Goal: Task Accomplishment & Management: Use online tool/utility

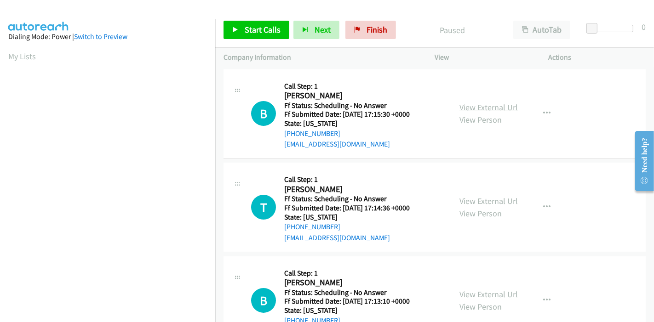
click at [470, 111] on link "View External Url" at bounding box center [488, 107] width 58 height 11
click at [476, 203] on link "View External Url" at bounding box center [488, 201] width 58 height 11
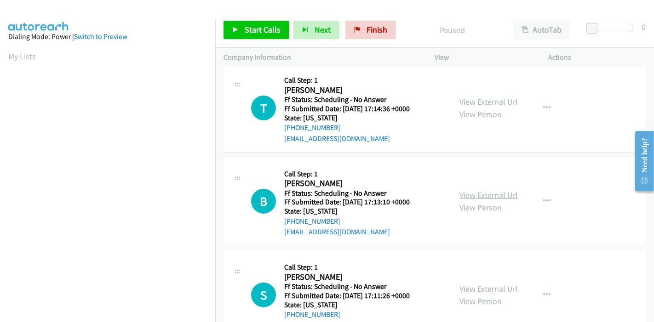
scroll to position [102, 0]
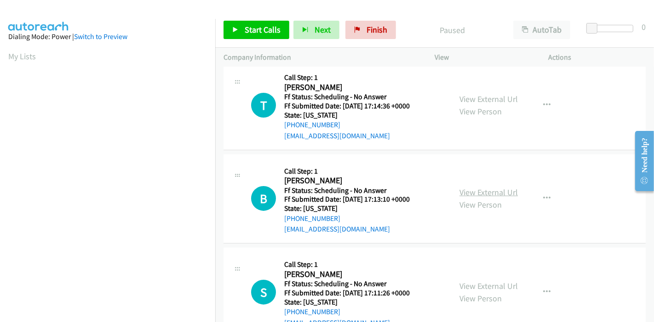
click at [474, 194] on link "View External Url" at bounding box center [488, 192] width 58 height 11
click at [250, 34] on span "Start Calls" at bounding box center [263, 29] width 36 height 11
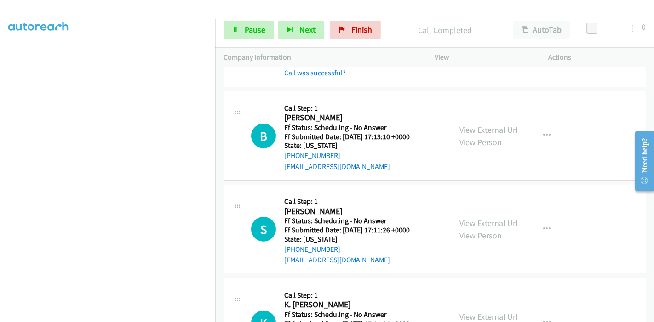
scroll to position [255, 0]
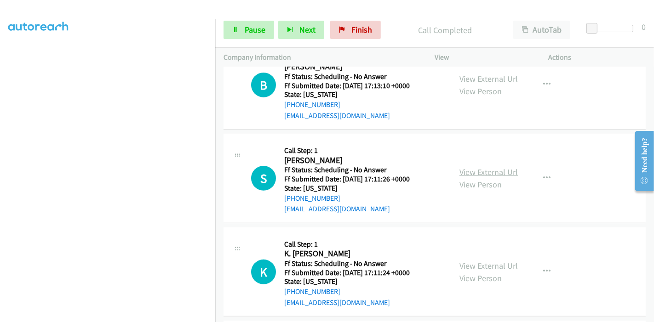
click at [478, 171] on link "View External Url" at bounding box center [488, 172] width 58 height 11
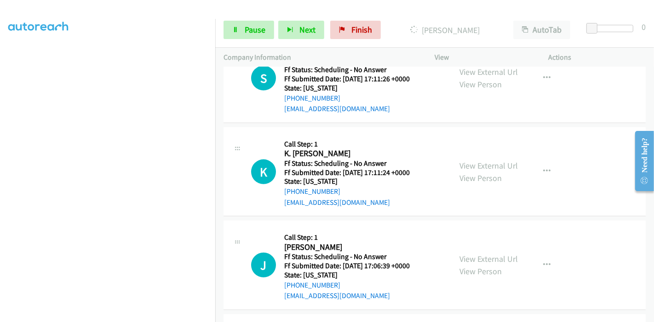
scroll to position [357, 0]
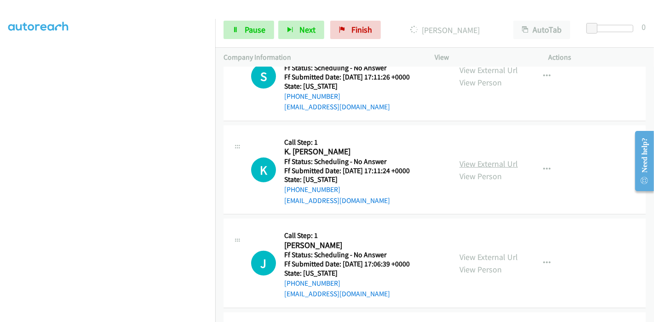
click at [489, 160] on link "View External Url" at bounding box center [488, 164] width 58 height 11
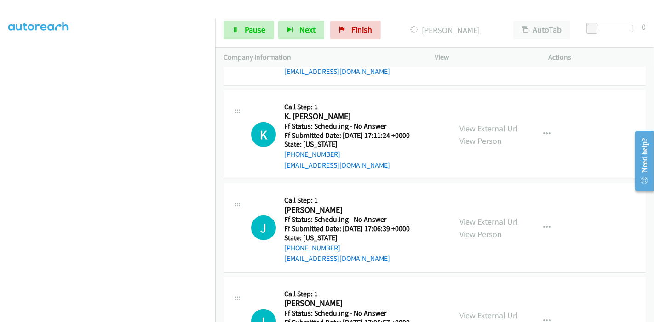
scroll to position [408, 0]
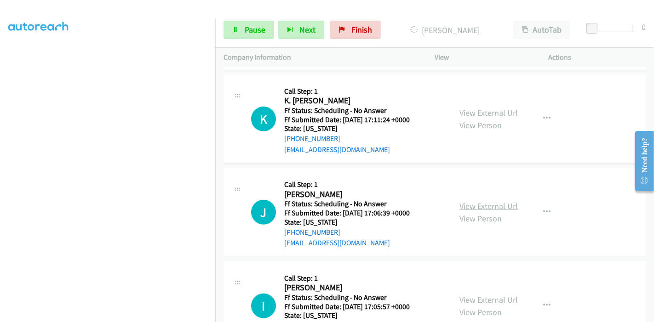
click at [483, 204] on link "View External Url" at bounding box center [488, 206] width 58 height 11
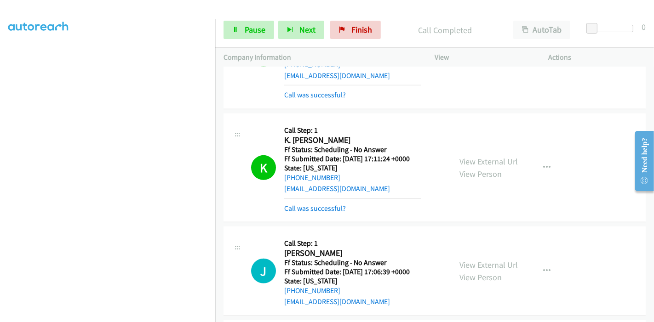
click at [236, 14] on div "Start Calls Pause Next Finish Call Completed AutoTab AutoTab 0" at bounding box center [434, 29] width 439 height 35
click at [239, 31] on link "Pause" at bounding box center [249, 30] width 51 height 18
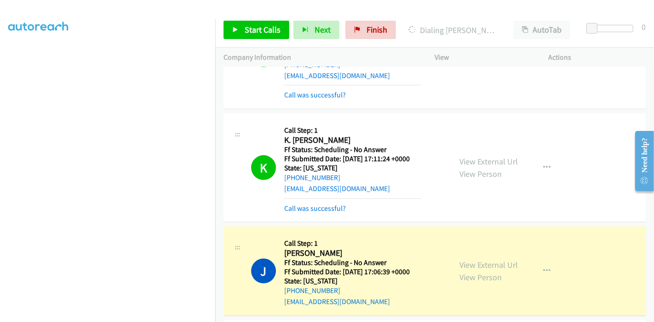
scroll to position [460, 0]
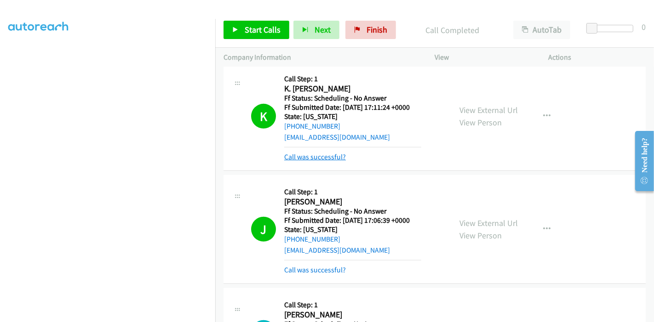
click at [302, 155] on link "Call was successful?" at bounding box center [315, 157] width 62 height 9
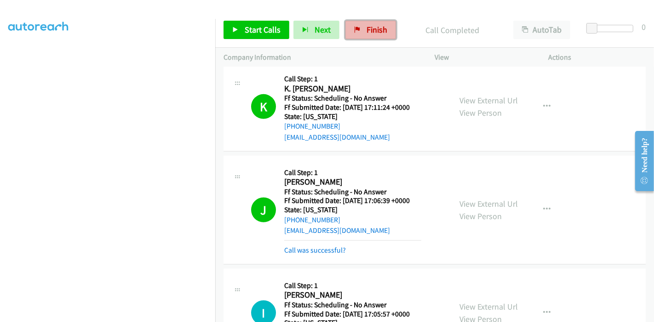
click at [361, 35] on link "Finish" at bounding box center [370, 30] width 51 height 18
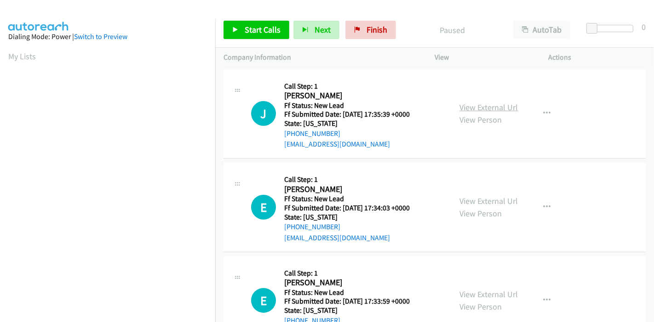
click at [462, 110] on link "View External Url" at bounding box center [488, 107] width 58 height 11
click at [467, 202] on link "View External Url" at bounding box center [488, 201] width 58 height 11
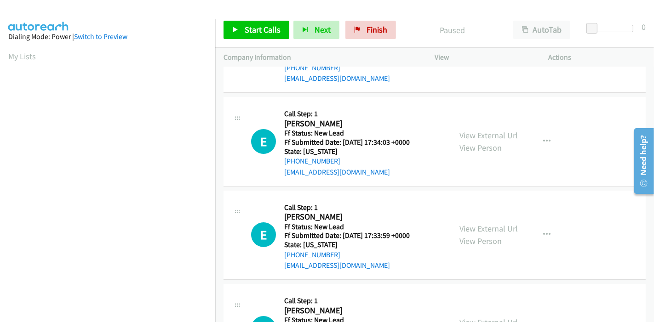
scroll to position [102, 0]
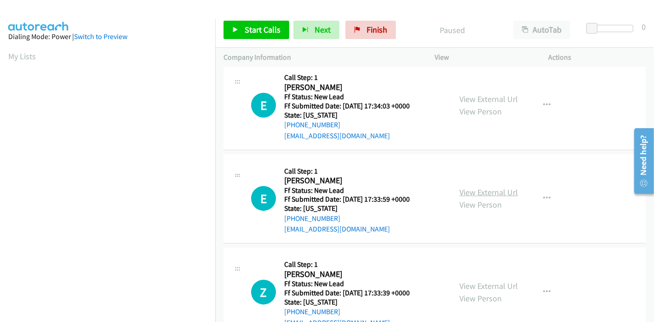
click at [470, 193] on link "View External Url" at bounding box center [488, 192] width 58 height 11
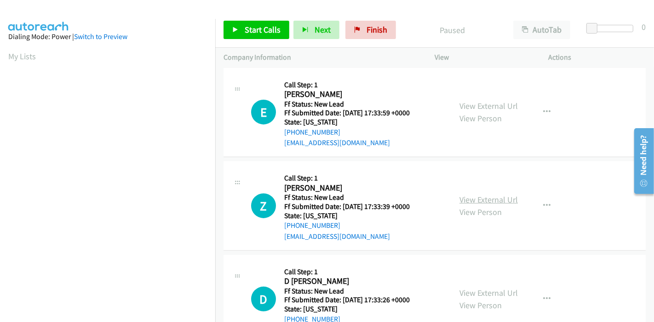
scroll to position [204, 0]
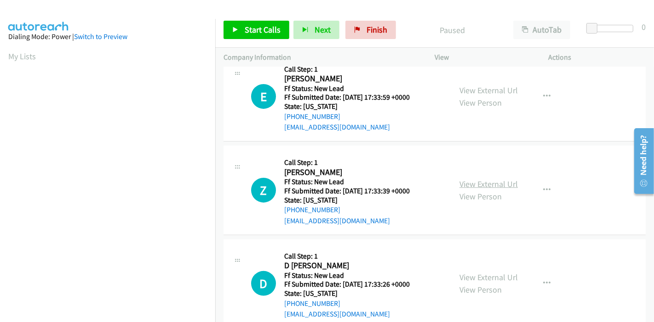
click at [485, 187] on link "View External Url" at bounding box center [488, 184] width 58 height 11
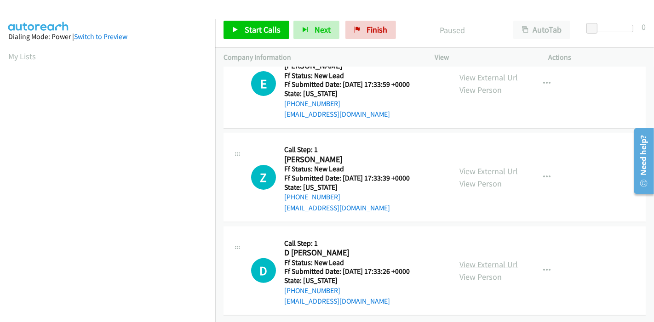
scroll to position [224, 0]
click at [468, 259] on link "View External Url" at bounding box center [488, 264] width 58 height 11
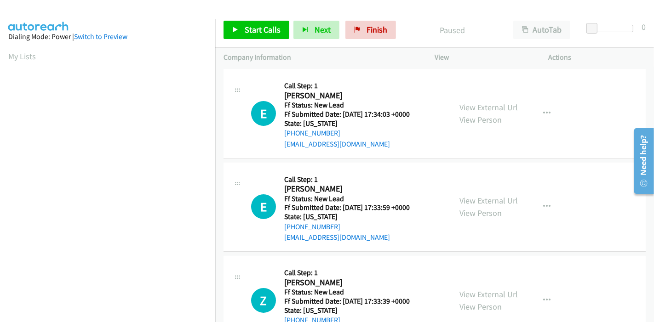
scroll to position [102, 0]
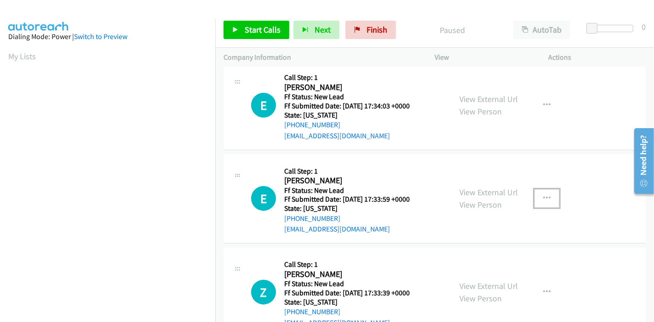
click at [543, 197] on icon "button" at bounding box center [546, 198] width 7 height 7
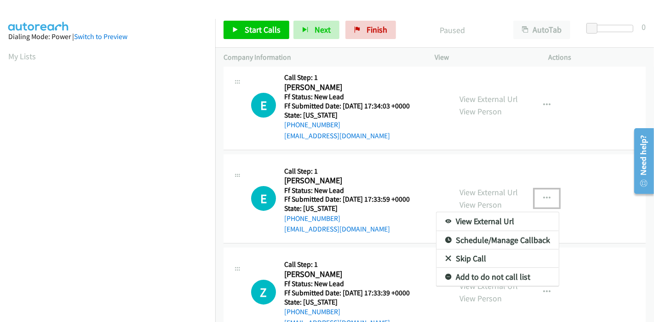
click at [467, 255] on link "Skip Call" at bounding box center [497, 259] width 122 height 18
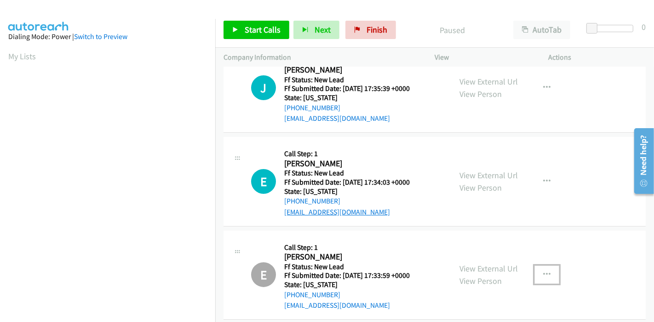
scroll to position [0, 0]
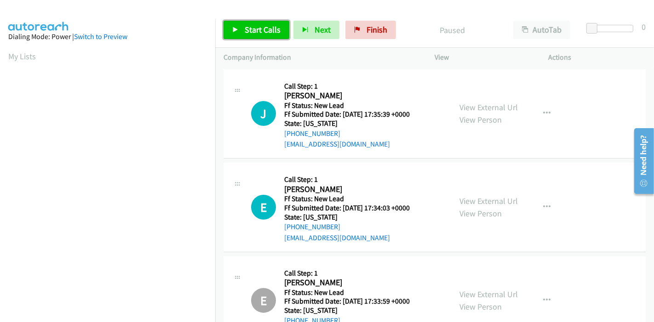
click at [235, 33] on link "Start Calls" at bounding box center [257, 30] width 66 height 18
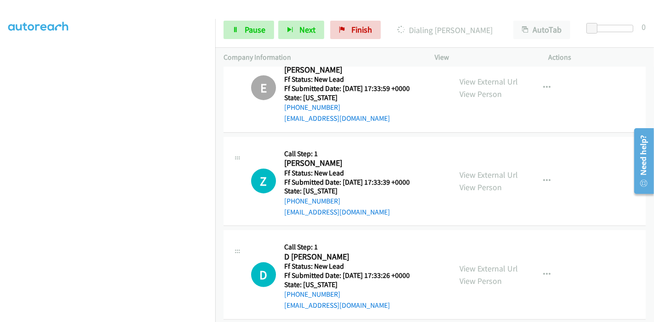
scroll to position [243, 0]
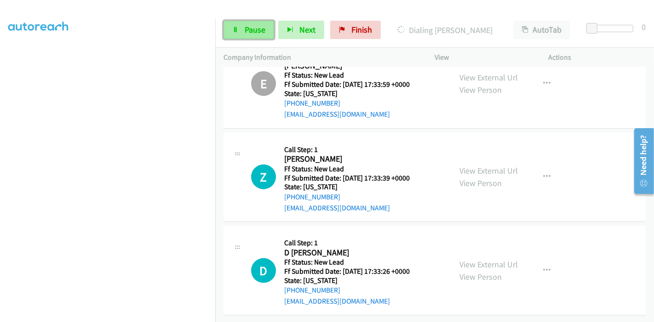
click at [245, 28] on span "Pause" at bounding box center [255, 29] width 21 height 11
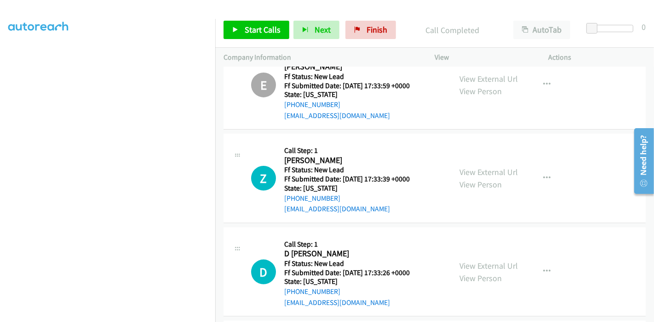
scroll to position [51, 0]
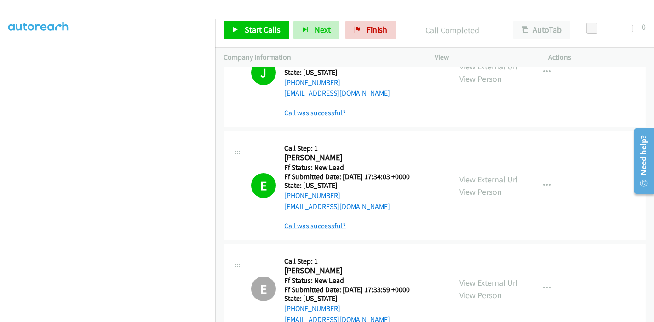
click at [321, 227] on link "Call was successful?" at bounding box center [315, 226] width 62 height 9
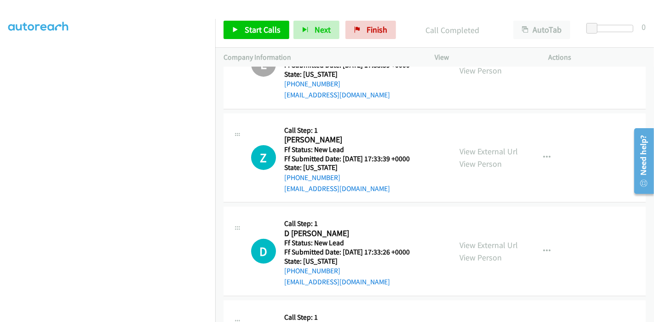
scroll to position [255, 0]
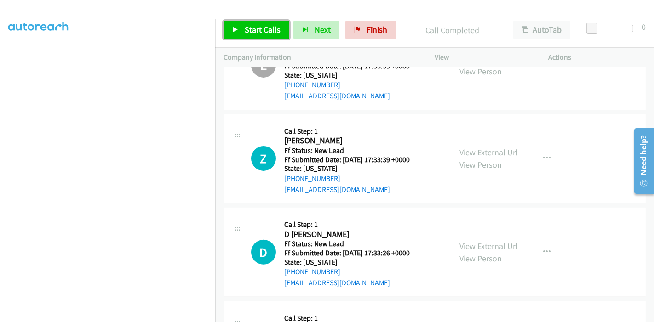
click at [256, 29] on span "Start Calls" at bounding box center [263, 29] width 36 height 11
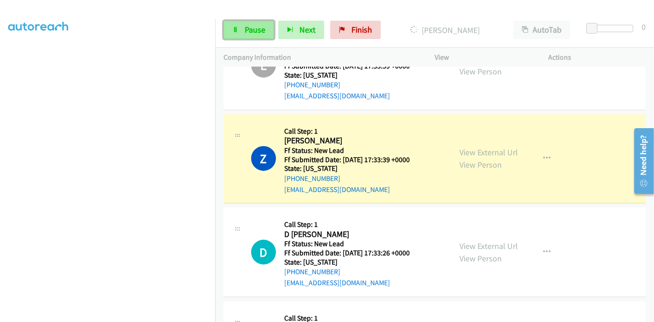
click at [241, 30] on link "Pause" at bounding box center [249, 30] width 51 height 18
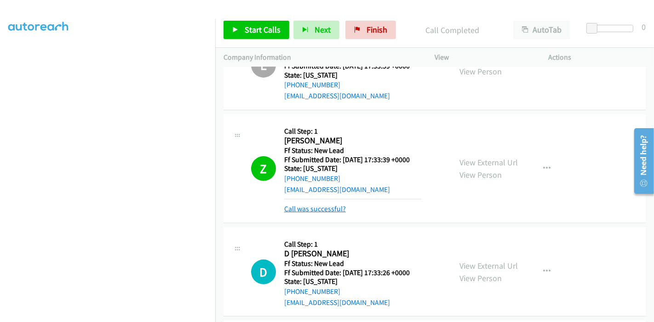
click at [328, 207] on link "Call was successful?" at bounding box center [315, 209] width 62 height 9
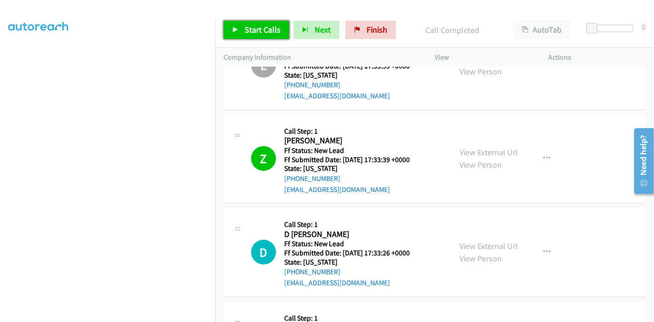
click at [256, 30] on span "Start Calls" at bounding box center [263, 29] width 36 height 11
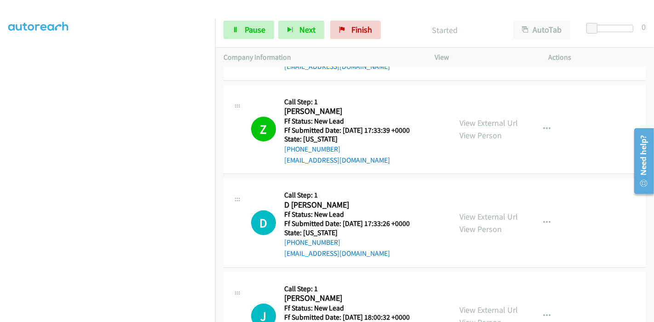
scroll to position [306, 0]
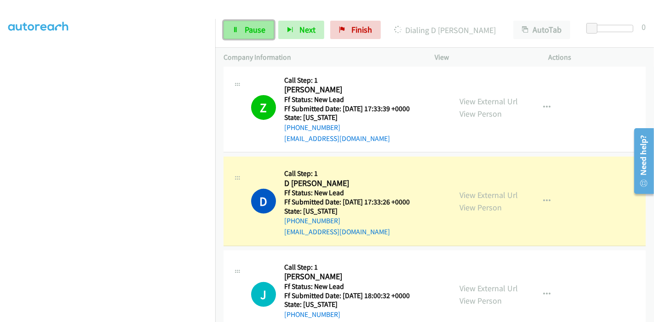
click at [232, 27] on icon at bounding box center [235, 30] width 6 height 6
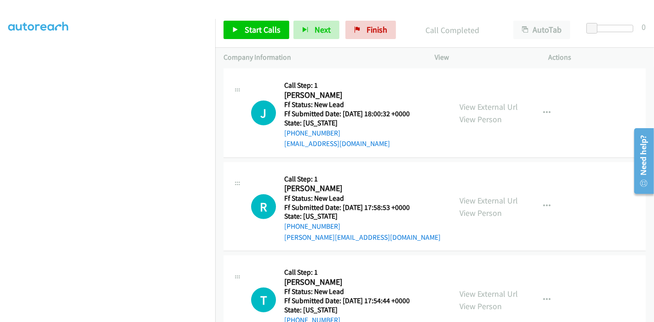
scroll to position [492, 0]
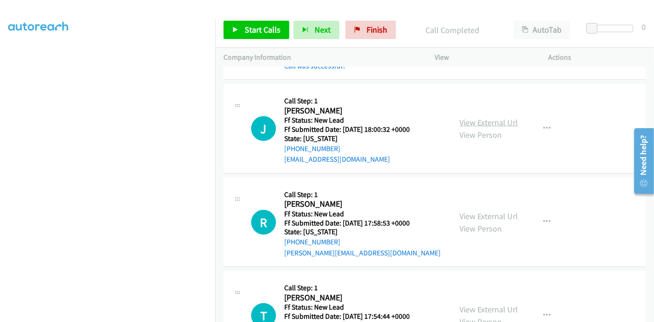
click at [491, 120] on link "View External Url" at bounding box center [488, 122] width 58 height 11
click at [486, 215] on link "View External Url" at bounding box center [488, 216] width 58 height 11
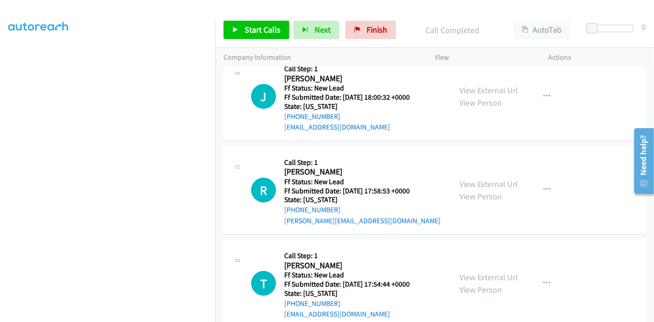
scroll to position [543, 0]
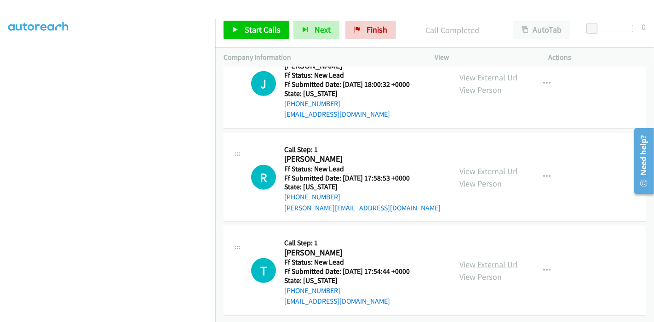
click at [496, 259] on link "View External Url" at bounding box center [488, 264] width 58 height 11
click at [260, 23] on link "Start Calls" at bounding box center [257, 30] width 66 height 18
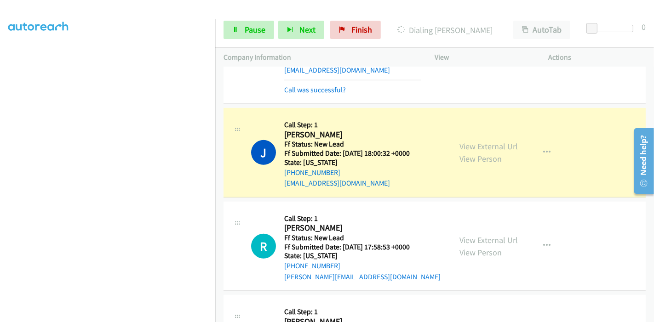
scroll to position [492, 0]
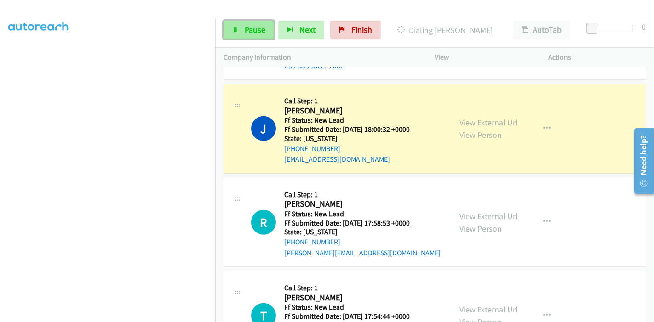
click at [241, 34] on link "Pause" at bounding box center [249, 30] width 51 height 18
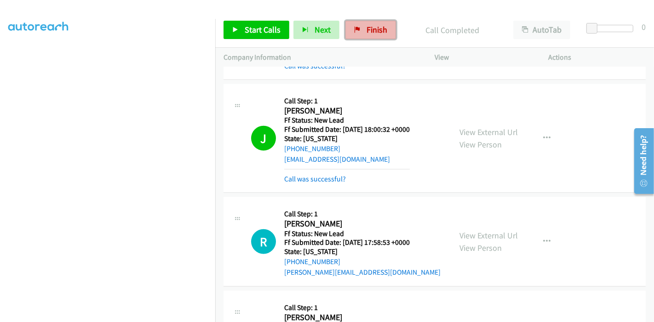
click at [372, 31] on span "Finish" at bounding box center [377, 29] width 21 height 11
